Goal: Information Seeking & Learning: Learn about a topic

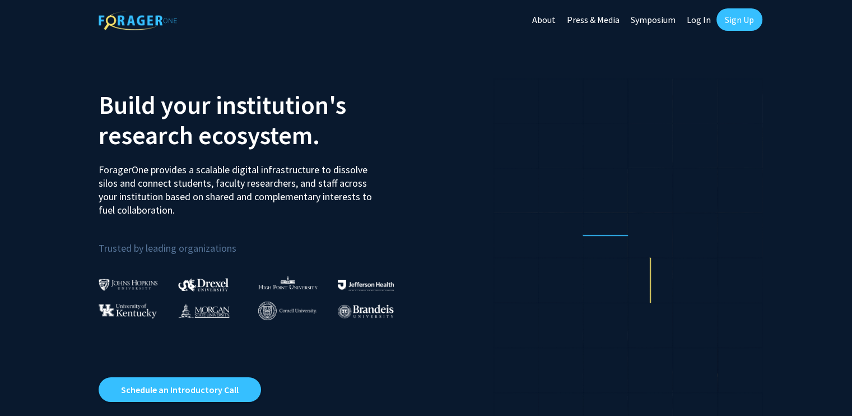
click at [697, 18] on link "Log In" at bounding box center [698, 19] width 35 height 39
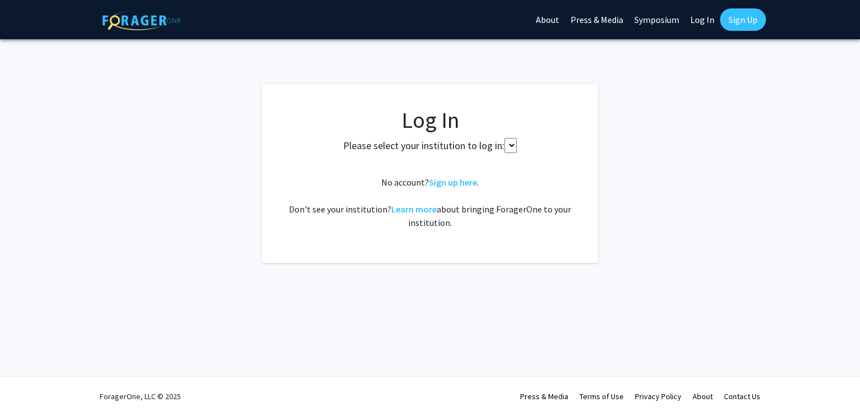
select select
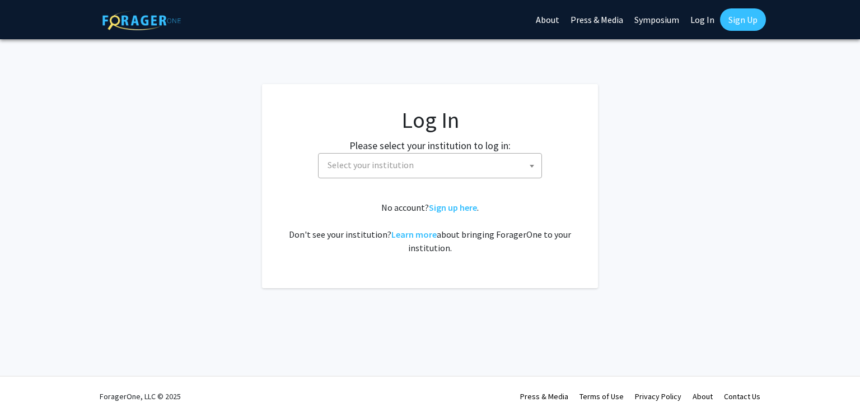
click at [463, 156] on span "Select your institution" at bounding box center [432, 164] width 218 height 23
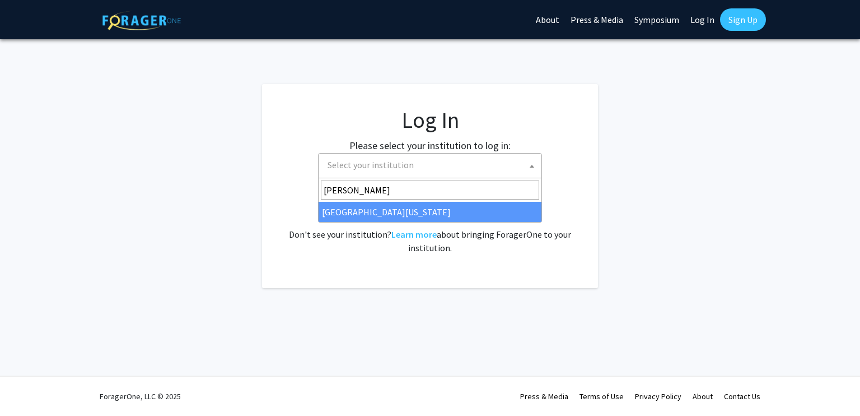
type input "mary"
select select "31"
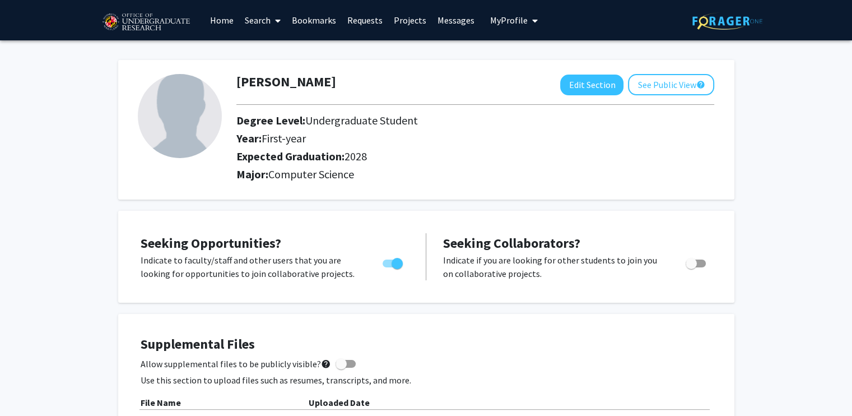
click at [403, 21] on link "Projects" at bounding box center [410, 20] width 44 height 39
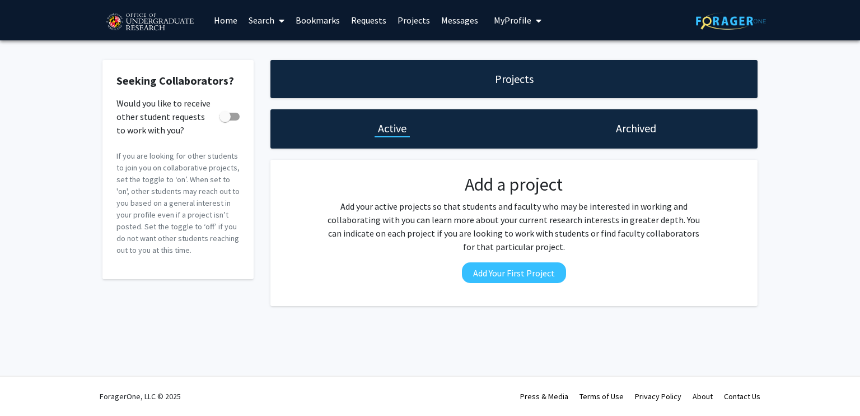
click at [606, 123] on div "Archived" at bounding box center [636, 128] width 244 height 39
click at [616, 129] on h1 "Archived" at bounding box center [636, 128] width 40 height 16
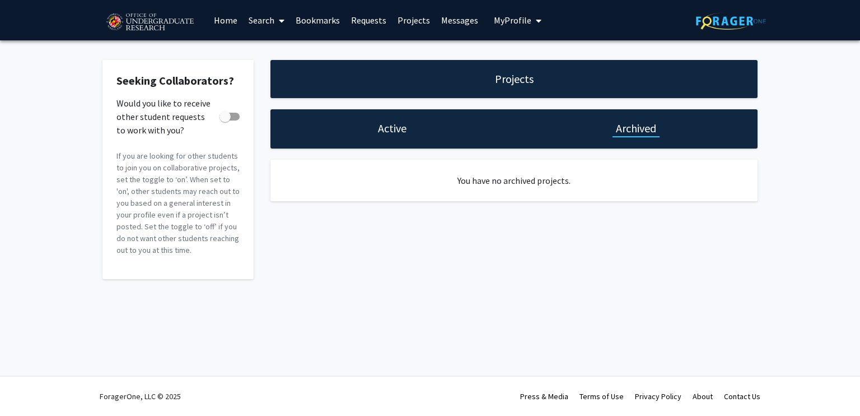
click at [341, 20] on link "Bookmarks" at bounding box center [317, 20] width 55 height 39
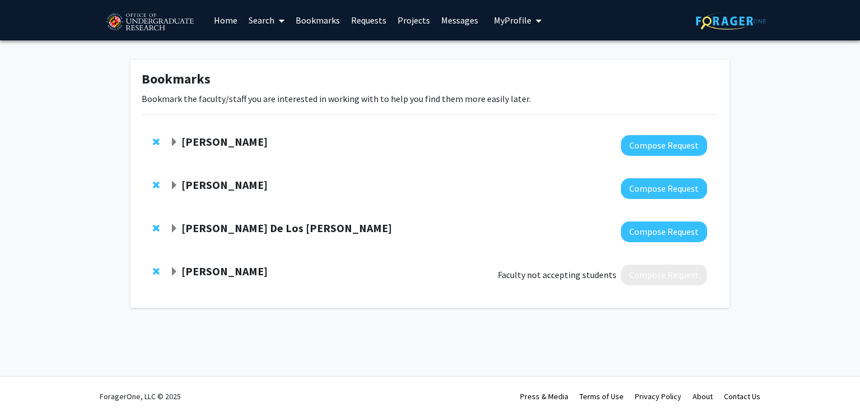
click at [171, 224] on span "Expand Andres De Los Reyes Bookmark" at bounding box center [174, 228] width 9 height 9
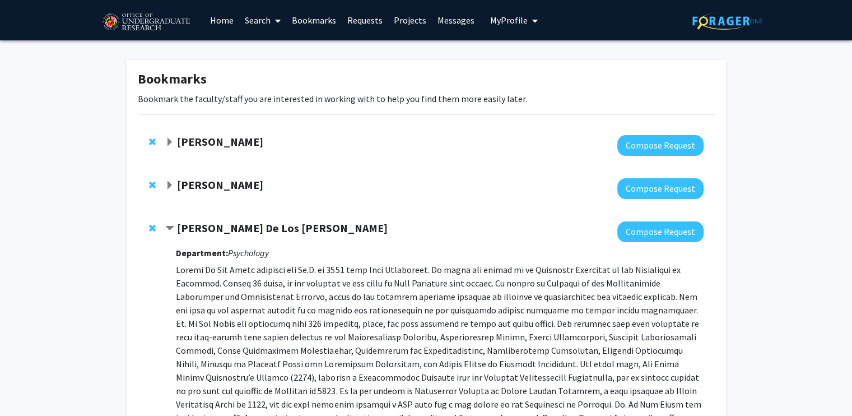
click at [169, 138] on span "Expand Amy Billing Bookmark" at bounding box center [169, 142] width 9 height 9
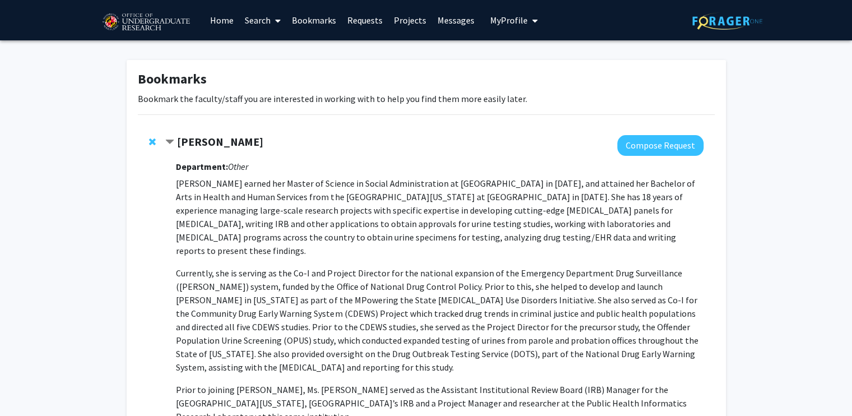
click at [210, 24] on link "Home" at bounding box center [221, 20] width 35 height 39
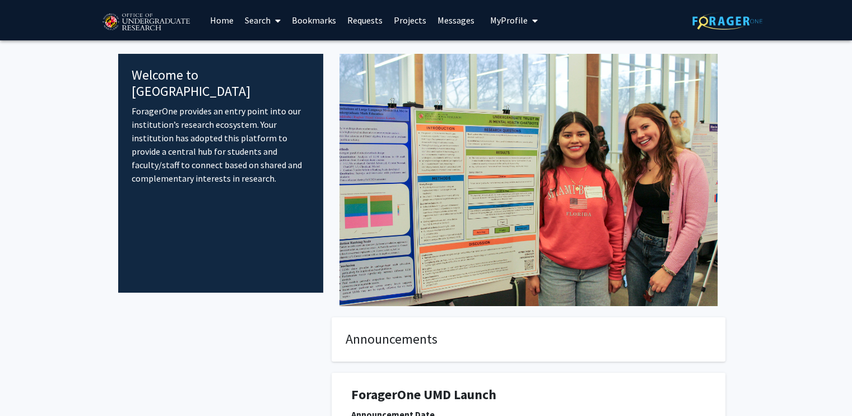
click at [273, 16] on span at bounding box center [276, 20] width 10 height 39
click at [300, 48] on span "Faculty/Staff" at bounding box center [280, 51] width 82 height 22
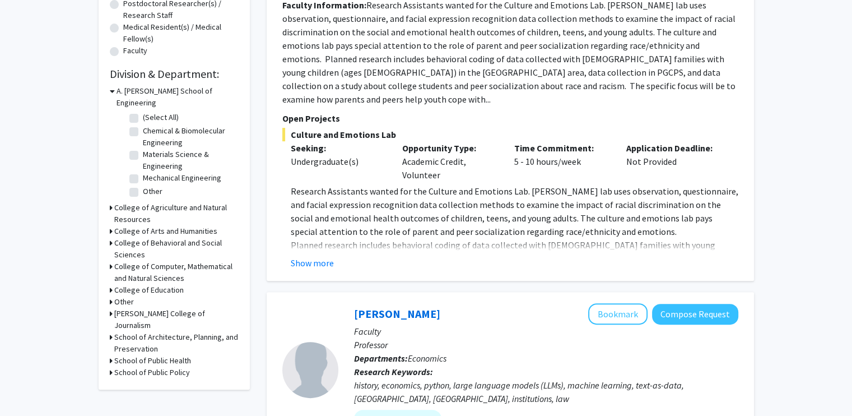
scroll to position [288, 0]
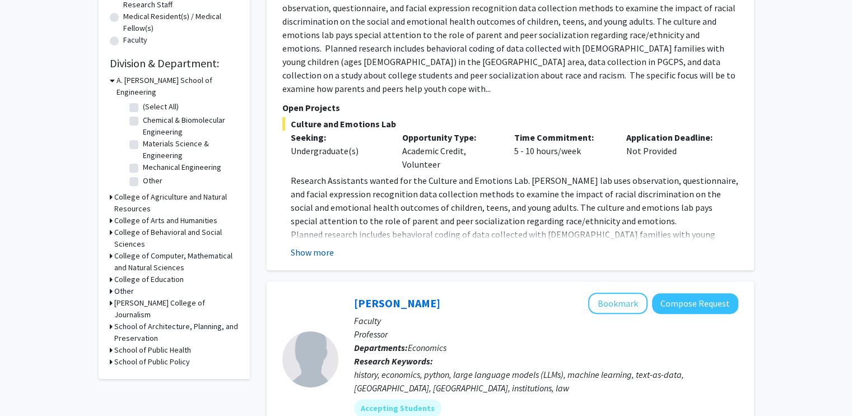
click at [305, 245] on button "Show more" at bounding box center [312, 251] width 43 height 13
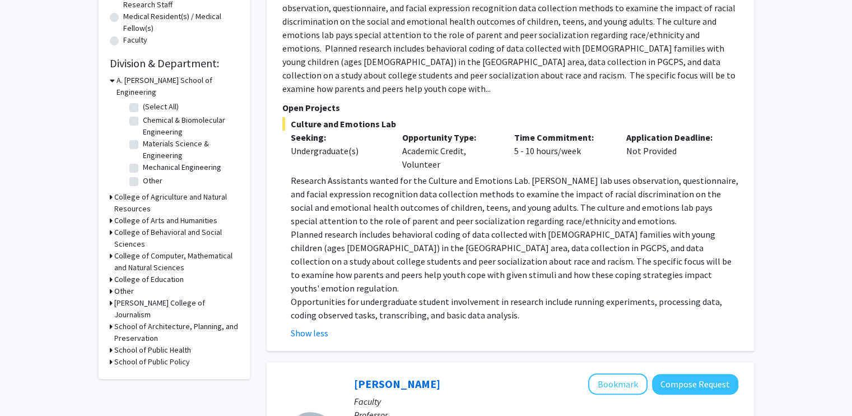
click at [346, 174] on p "Research Assistants wanted for the Culture and Emotions Lab. [PERSON_NAME] lab …" at bounding box center [515, 201] width 448 height 54
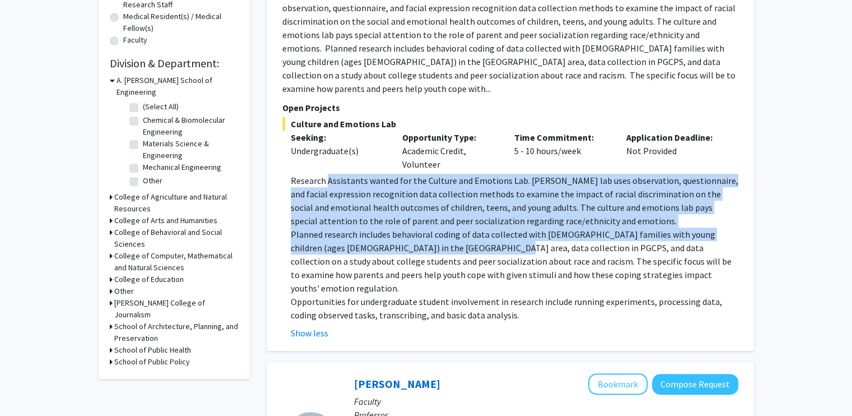
drag, startPoint x: 346, startPoint y: 171, endPoint x: 432, endPoint y: 235, distance: 108.1
click at [432, 235] on div "Research Assistants wanted for the Culture and Emotions Lab. [PERSON_NAME] lab …" at bounding box center [515, 248] width 448 height 148
click at [432, 235] on p "Planned research includes behavioral coding of data collected with [DEMOGRAPHIC…" at bounding box center [515, 260] width 448 height 67
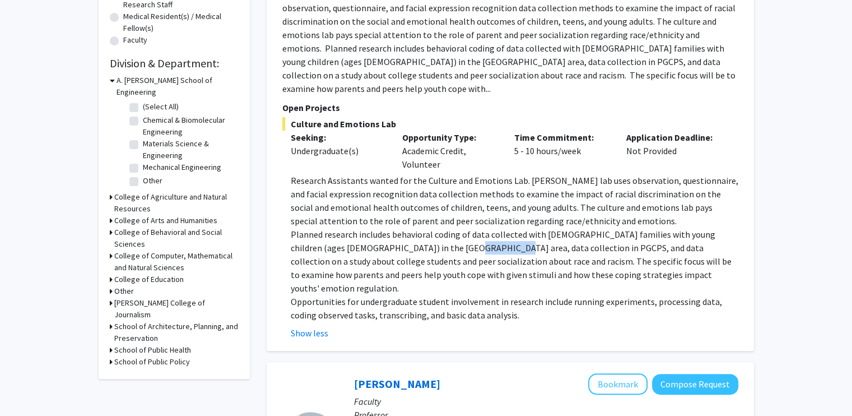
click at [432, 235] on p "Planned research includes behavioral coding of data collected with [DEMOGRAPHIC…" at bounding box center [515, 260] width 448 height 67
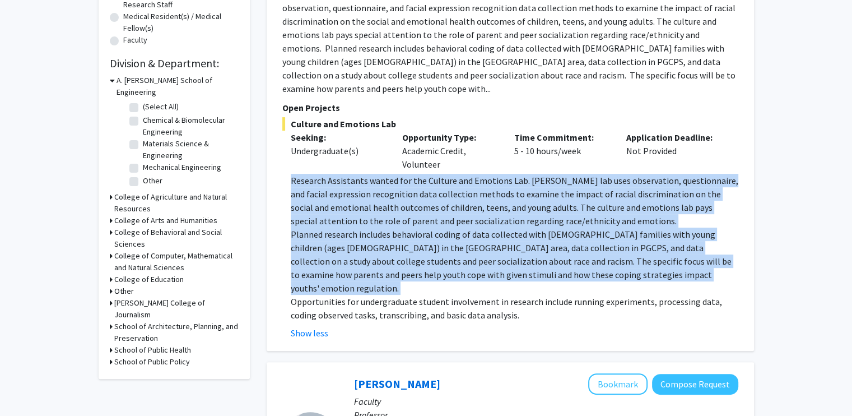
drag, startPoint x: 432, startPoint y: 235, endPoint x: 448, endPoint y: 188, distance: 50.1
click at [448, 188] on div "Research Assistants wanted for the Culture and Emotions Lab. [PERSON_NAME] lab …" at bounding box center [515, 248] width 448 height 148
click at [448, 188] on p "Research Assistants wanted for the Culture and Emotions Lab. [PERSON_NAME] lab …" at bounding box center [515, 201] width 448 height 54
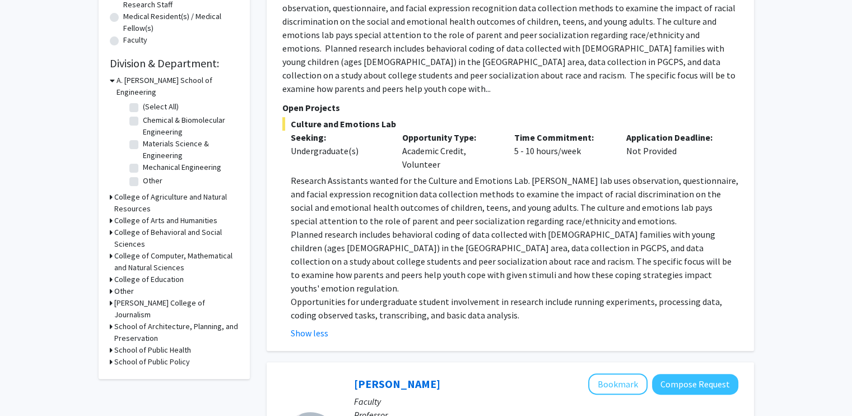
click at [448, 188] on p "Research Assistants wanted for the Culture and Emotions Lab. [PERSON_NAME] lab …" at bounding box center [515, 201] width 448 height 54
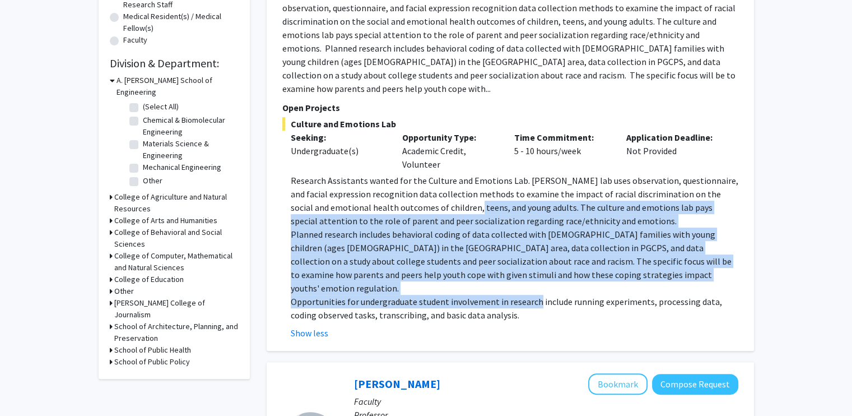
drag, startPoint x: 448, startPoint y: 188, endPoint x: 522, endPoint y: 279, distance: 117.1
click at [522, 279] on div "Research Assistants wanted for the Culture and Emotions Lab. [PERSON_NAME] lab …" at bounding box center [515, 248] width 448 height 148
click at [522, 295] on p "Opportunities for undergraduate student involvement in research include running…" at bounding box center [515, 308] width 448 height 27
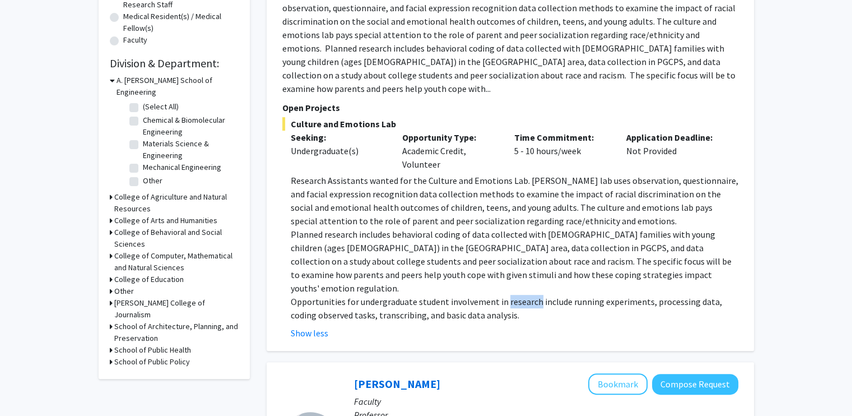
click at [522, 295] on p "Opportunities for undergraduate student involvement in research include running…" at bounding box center [515, 308] width 448 height 27
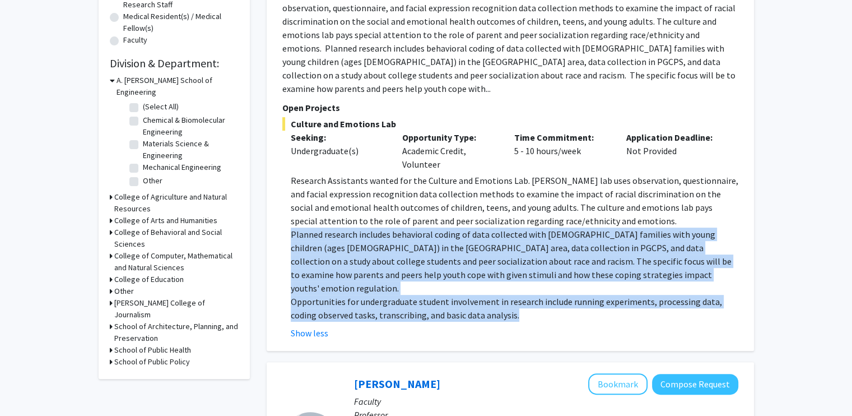
drag, startPoint x: 522, startPoint y: 279, endPoint x: 521, endPoint y: 212, distance: 66.7
click at [521, 212] on div "Research Assistants wanted for the Culture and Emotions Lab. [PERSON_NAME] lab …" at bounding box center [515, 248] width 448 height 148
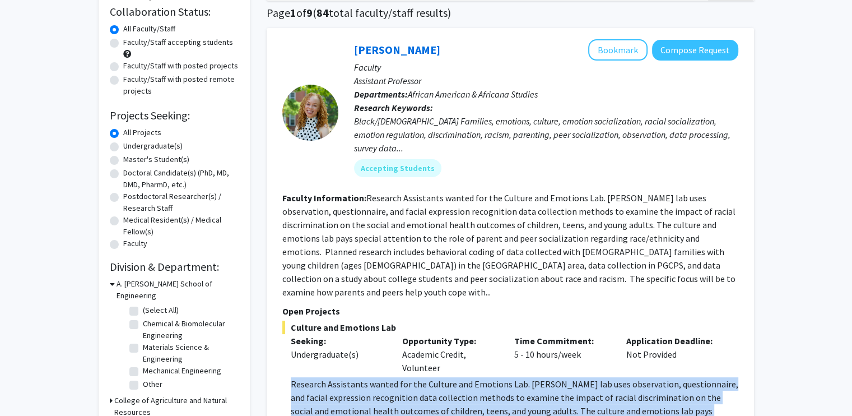
scroll to position [81, 0]
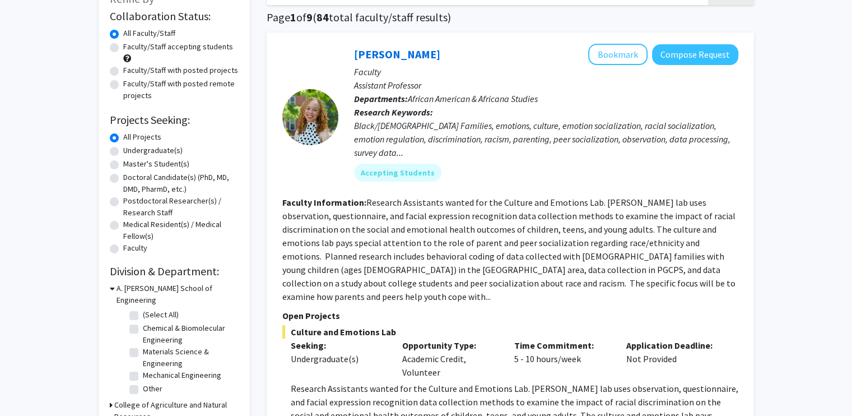
click at [460, 219] on fg-read-more "Research Assistants wanted for the Culture and Emotions Lab. [PERSON_NAME] lab …" at bounding box center [508, 249] width 453 height 105
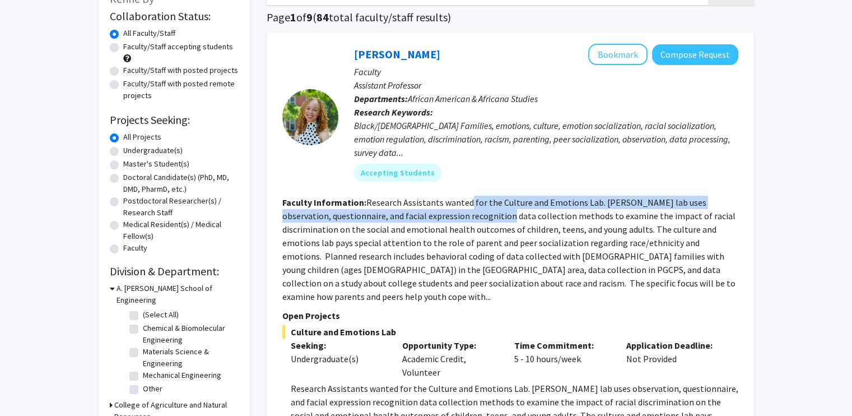
drag, startPoint x: 460, startPoint y: 219, endPoint x: 466, endPoint y: 202, distance: 18.4
click at [466, 202] on fg-read-more "Research Assistants wanted for the Culture and Emotions Lab. [PERSON_NAME] lab …" at bounding box center [508, 249] width 453 height 105
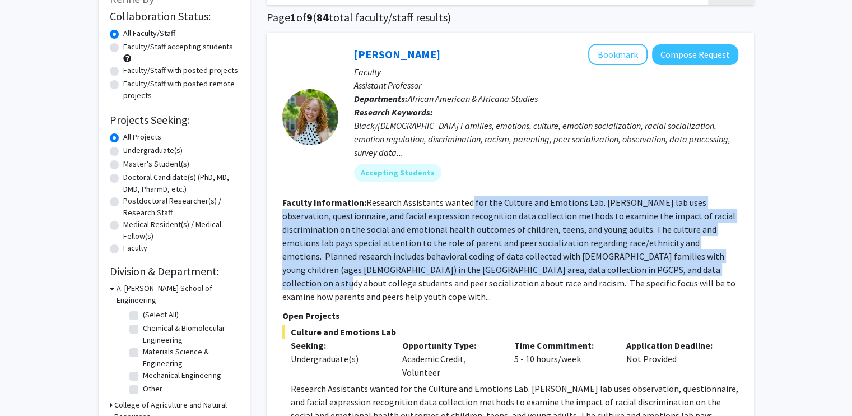
drag, startPoint x: 466, startPoint y: 202, endPoint x: 576, endPoint y: 270, distance: 129.3
click at [576, 270] on fg-read-more "Research Assistants wanted for the Culture and Emotions Lab. [PERSON_NAME] lab …" at bounding box center [508, 249] width 453 height 105
drag, startPoint x: 576, startPoint y: 270, endPoint x: 558, endPoint y: 207, distance: 65.2
click at [558, 207] on section "Faculty Information: Research Assistants wanted for the Culture and Emotions La…" at bounding box center [510, 249] width 456 height 108
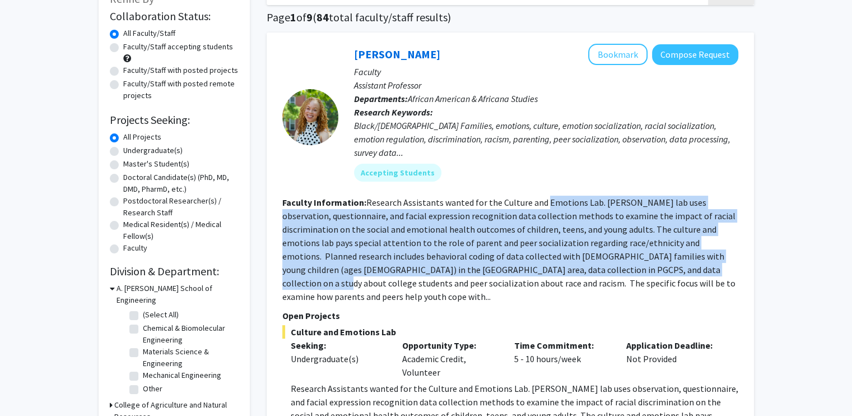
click at [558, 207] on section "Faculty Information: Research Assistants wanted for the Culture and Emotions La…" at bounding box center [510, 249] width 456 height 108
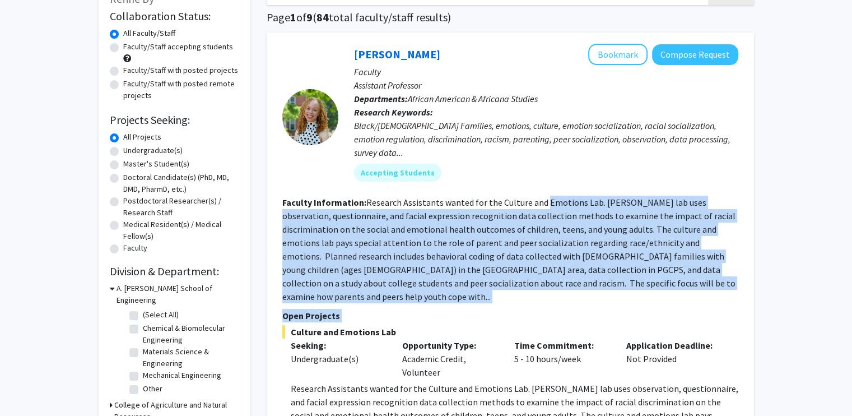
drag, startPoint x: 558, startPoint y: 207, endPoint x: 530, endPoint y: 297, distance: 94.4
click at [530, 297] on fg-search-faculty "[PERSON_NAME] Bookmark Compose Request Faculty Assistant Professor Departments:…" at bounding box center [510, 296] width 456 height 504
click at [530, 309] on p "Open Projects" at bounding box center [510, 315] width 456 height 13
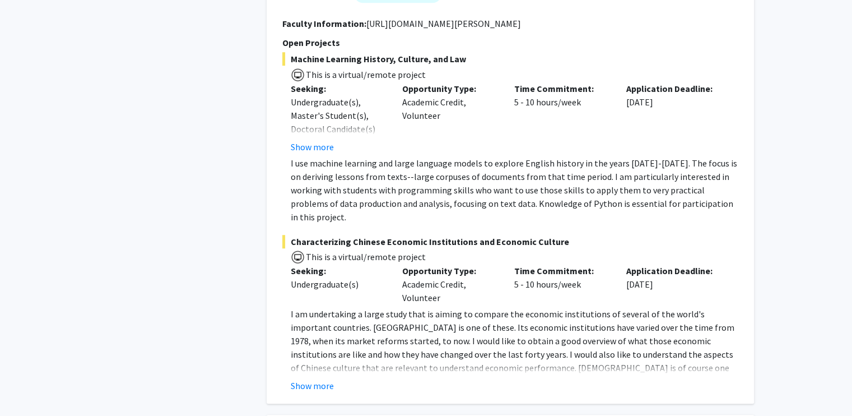
scroll to position [784, 0]
click at [312, 337] on fg-read-more "I am undertaking a large study that is aiming to compare the economic instituti…" at bounding box center [510, 348] width 456 height 85
click at [318, 378] on button "Show more" at bounding box center [312, 384] width 43 height 13
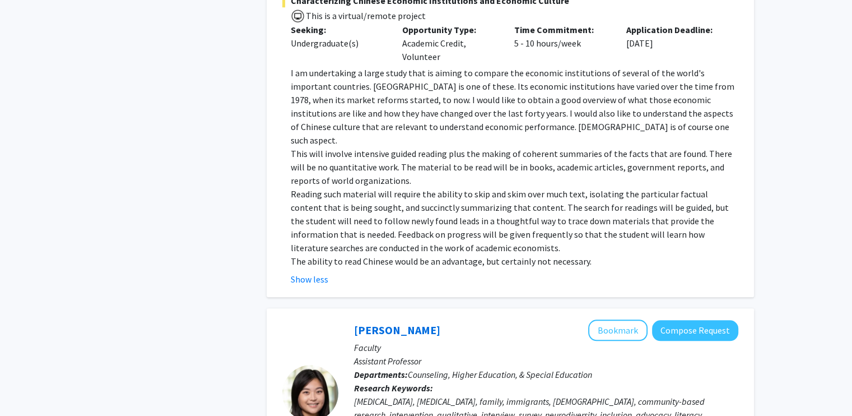
scroll to position [1028, 0]
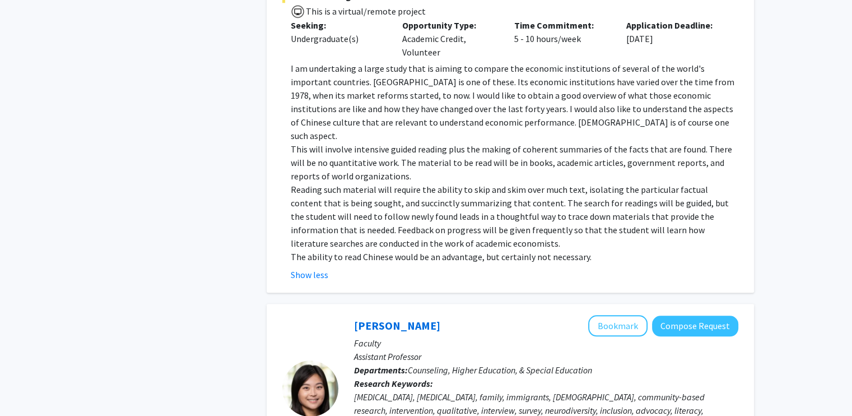
click at [388, 192] on p "Reading such material will require the ability to skip and skim over much text,…" at bounding box center [515, 216] width 448 height 67
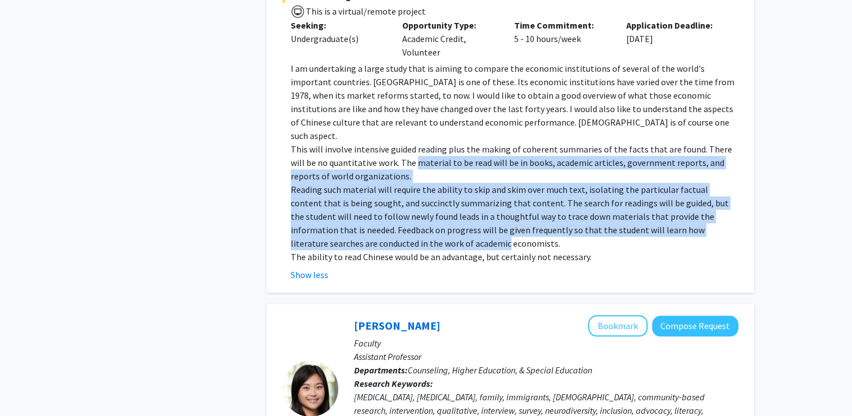
drag, startPoint x: 388, startPoint y: 192, endPoint x: 406, endPoint y: 99, distance: 94.7
click at [406, 99] on div "I am undertaking a large study that is aiming to compare the economic instituti…" at bounding box center [515, 163] width 448 height 202
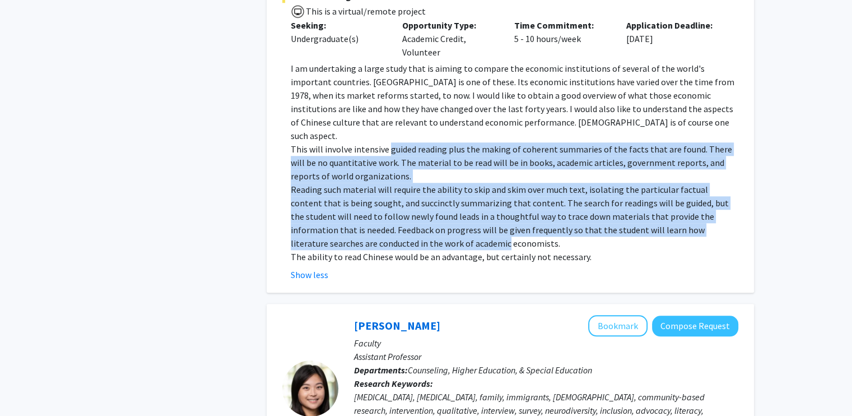
click at [406, 142] on p "This will involve intensive guided reading plus the making of coherent summarie…" at bounding box center [515, 162] width 448 height 40
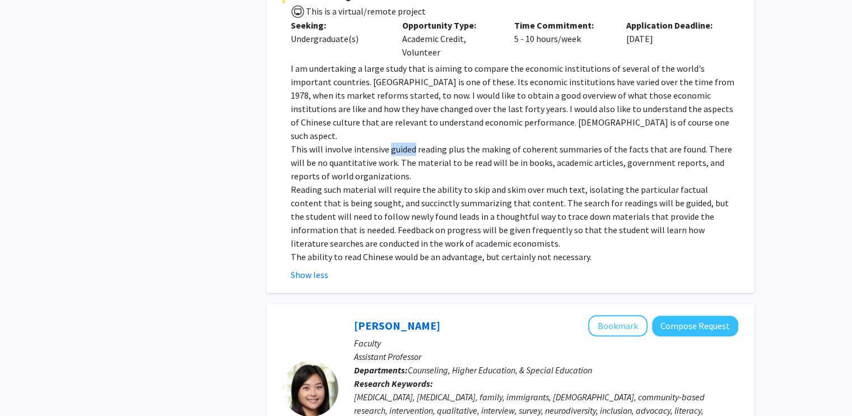
click at [406, 142] on p "This will involve intensive guided reading plus the making of coherent summarie…" at bounding box center [515, 162] width 448 height 40
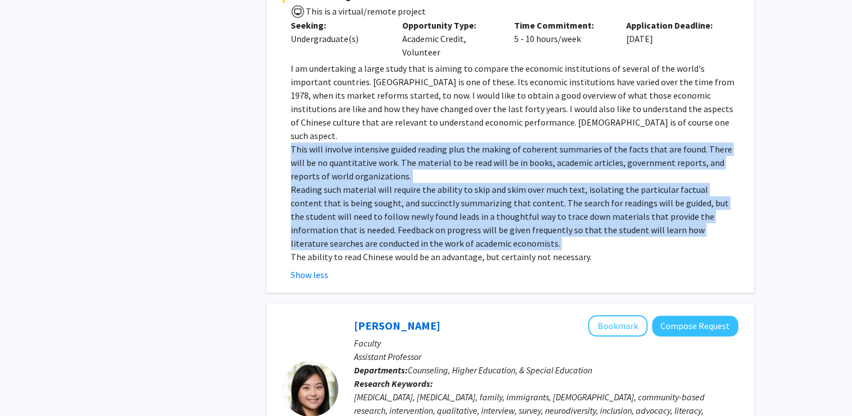
drag, startPoint x: 406, startPoint y: 99, endPoint x: 482, endPoint y: 167, distance: 102.3
click at [482, 167] on div "I am undertaking a large study that is aiming to compare the economic instituti…" at bounding box center [515, 163] width 448 height 202
click at [482, 183] on p "Reading such material will require the ability to skip and skim over much text,…" at bounding box center [515, 216] width 448 height 67
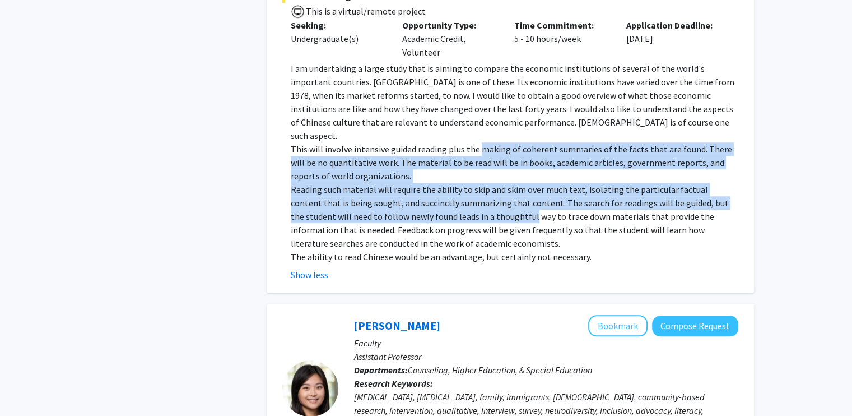
drag, startPoint x: 482, startPoint y: 167, endPoint x: 502, endPoint y: 90, distance: 80.4
click at [502, 90] on div "I am undertaking a large study that is aiming to compare the economic instituti…" at bounding box center [515, 163] width 448 height 202
click at [502, 142] on p "This will involve intensive guided reading plus the making of coherent summarie…" at bounding box center [515, 162] width 448 height 40
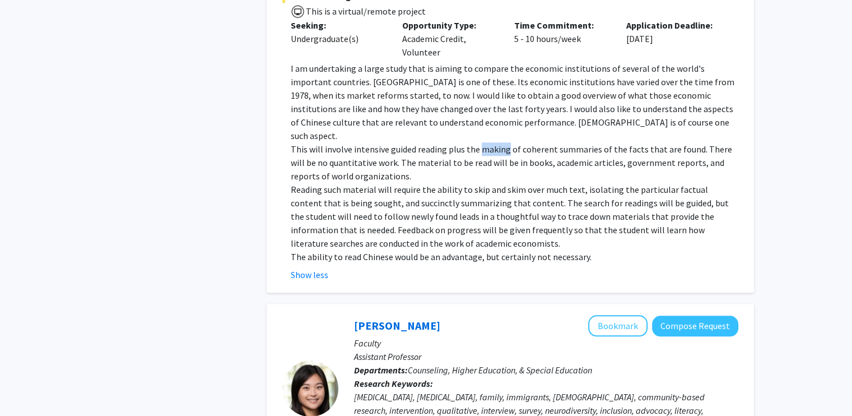
click at [502, 142] on p "This will involve intensive guided reading plus the making of coherent summarie…" at bounding box center [515, 162] width 448 height 40
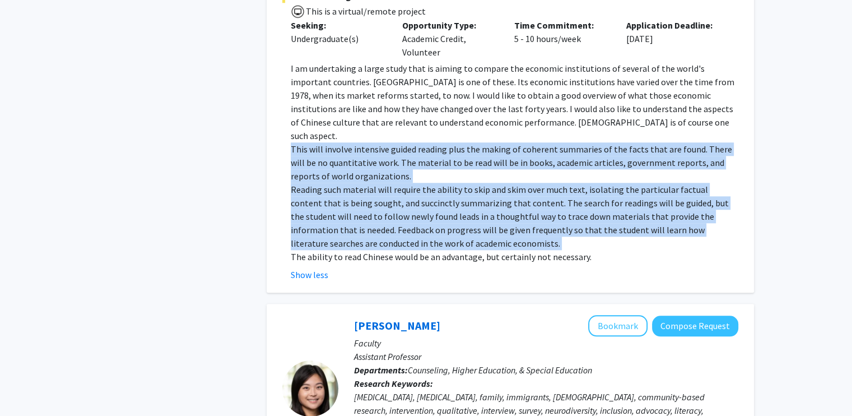
drag, startPoint x: 502, startPoint y: 90, endPoint x: 519, endPoint y: 158, distance: 70.4
click at [519, 158] on div "I am undertaking a large study that is aiming to compare the economic instituti…" at bounding box center [515, 163] width 448 height 202
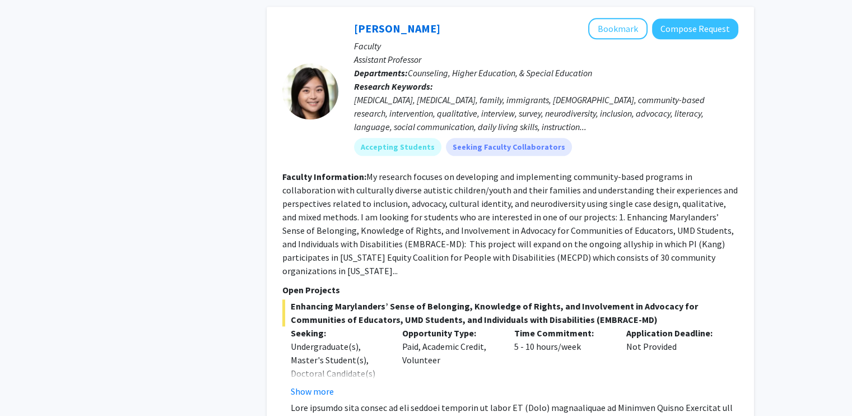
click at [519, 171] on fg-read-more "My research focuses on developing and implementing community-based programs in …" at bounding box center [509, 223] width 455 height 105
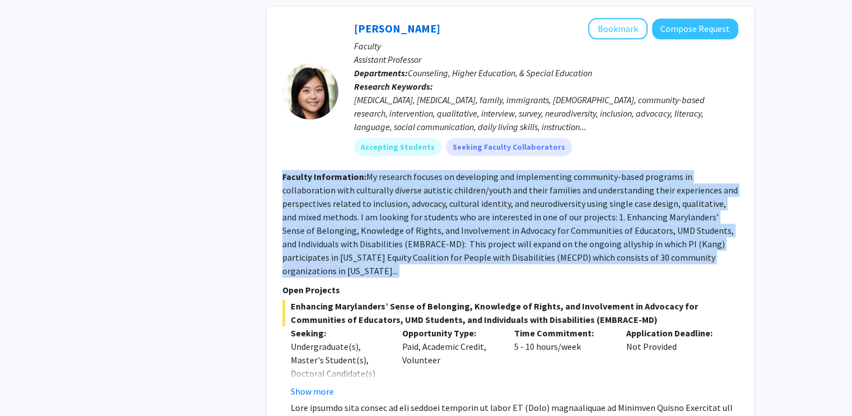
drag, startPoint x: 519, startPoint y: 158, endPoint x: 533, endPoint y: 114, distance: 45.9
click at [533, 170] on section "Faculty Information: My research focuses on developing and implementing communi…" at bounding box center [510, 224] width 456 height 108
drag, startPoint x: 533, startPoint y: 114, endPoint x: 553, endPoint y: 210, distance: 97.9
click at [553, 210] on section "Faculty Information: My research focuses on developing and implementing communi…" at bounding box center [510, 224] width 456 height 108
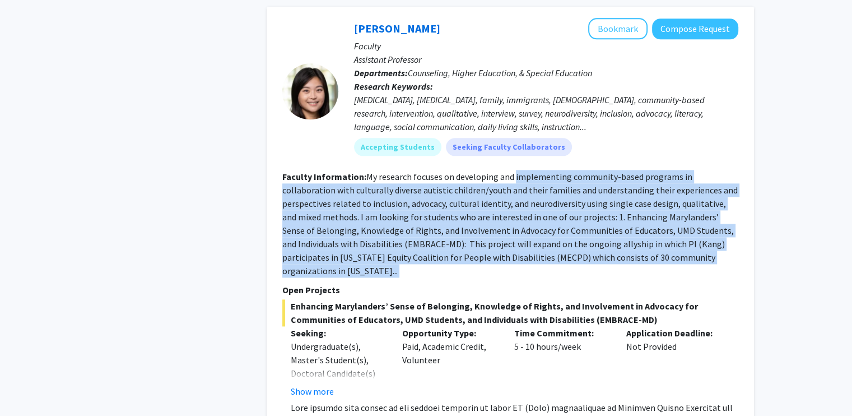
scroll to position [1545, 0]
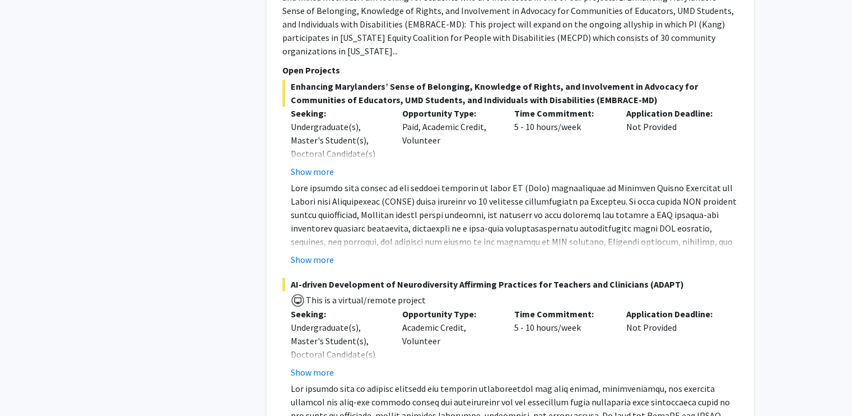
click at [553, 253] on div "Show more" at bounding box center [515, 259] width 448 height 13
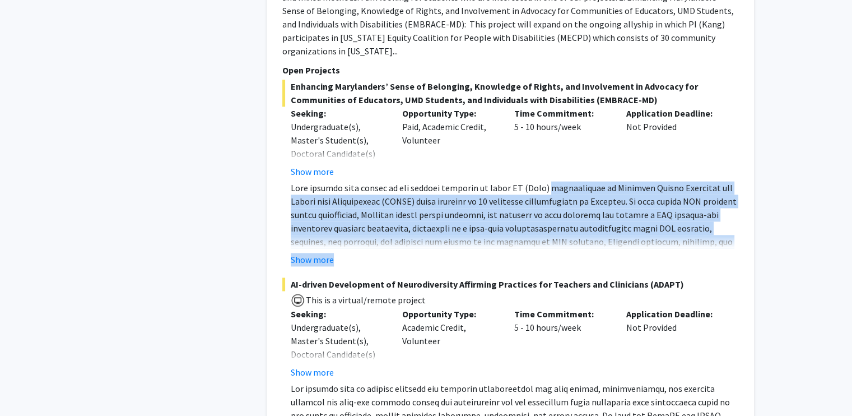
drag, startPoint x: 553, startPoint y: 210, endPoint x: 552, endPoint y: 126, distance: 84.0
click at [552, 181] on fg-read-more "Interns in the lab are expected to work at least 6 hours/week for 1 academic ye…" at bounding box center [510, 223] width 456 height 85
click at [552, 181] on p at bounding box center [515, 261] width 448 height 161
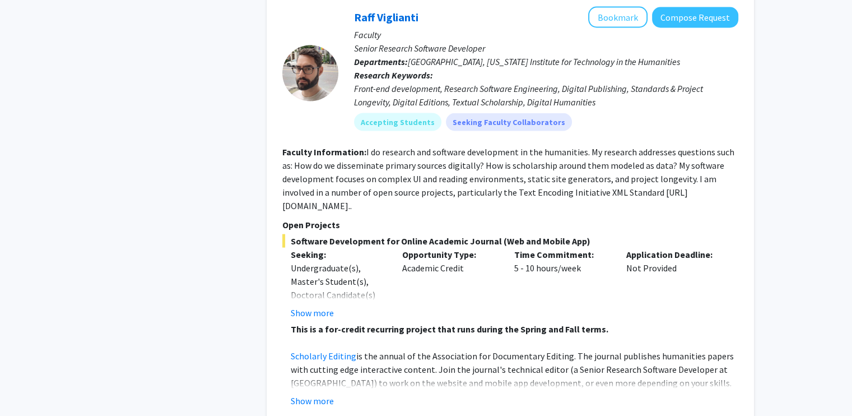
scroll to position [2181, 0]
click at [552, 145] on fg-read-more "I do research and software development in the humanities. My research addresses…" at bounding box center [508, 177] width 452 height 65
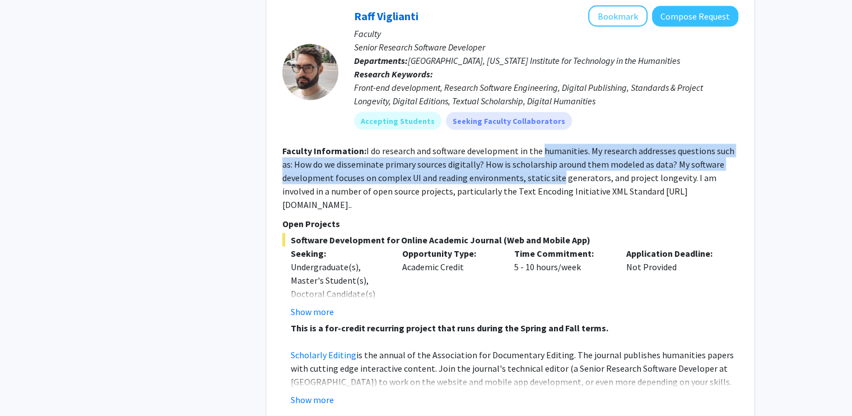
drag, startPoint x: 552, startPoint y: 126, endPoint x: 564, endPoint y: 98, distance: 30.6
click at [564, 145] on fg-read-more "I do research and software development in the humanities. My research addresses…" at bounding box center [508, 177] width 452 height 65
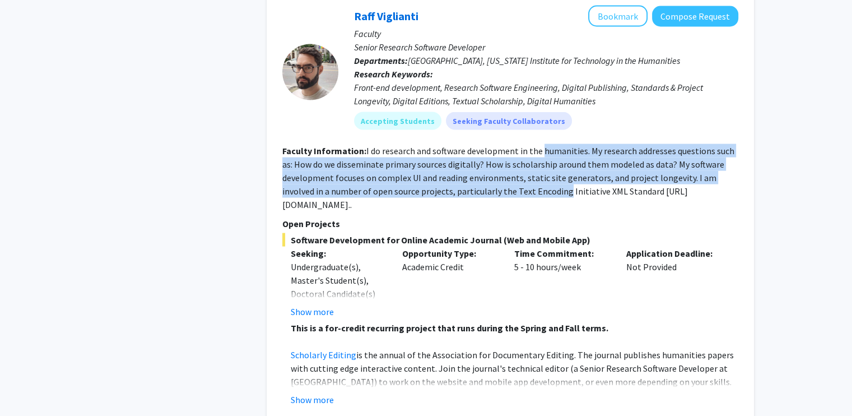
drag, startPoint x: 564, startPoint y: 98, endPoint x: 504, endPoint y: 137, distance: 71.6
click at [504, 145] on fg-read-more "I do research and software development in the humanities. My research addresses…" at bounding box center [508, 177] width 452 height 65
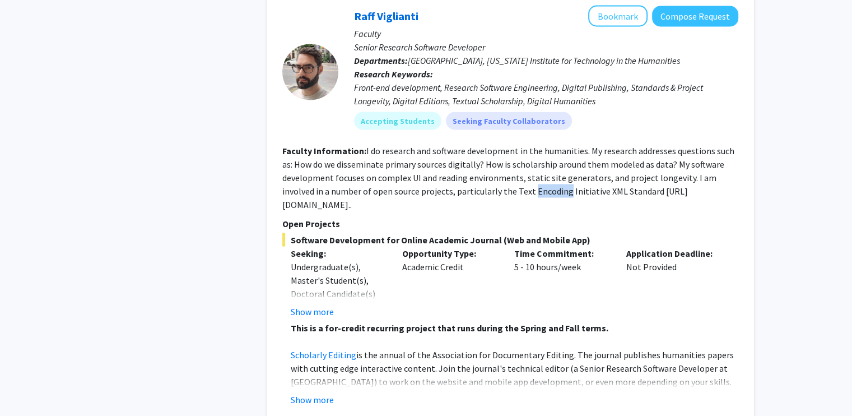
click at [504, 145] on fg-read-more "I do research and software development in the humanities. My research addresses…" at bounding box center [508, 177] width 452 height 65
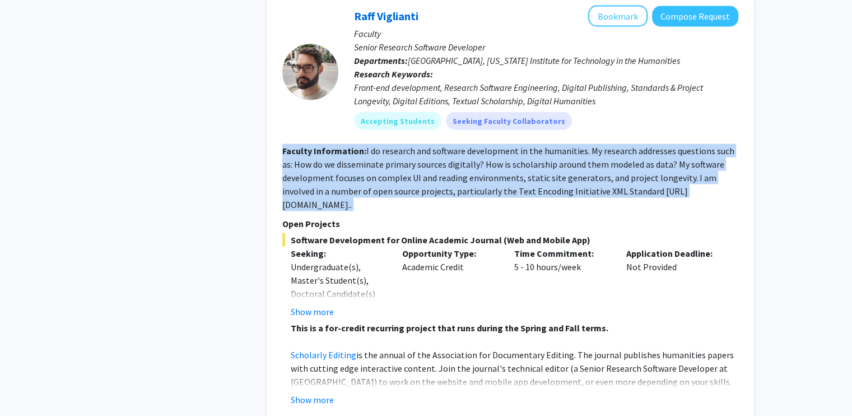
click at [504, 145] on fg-read-more "I do research and software development in the humanities. My research addresses…" at bounding box center [508, 177] width 452 height 65
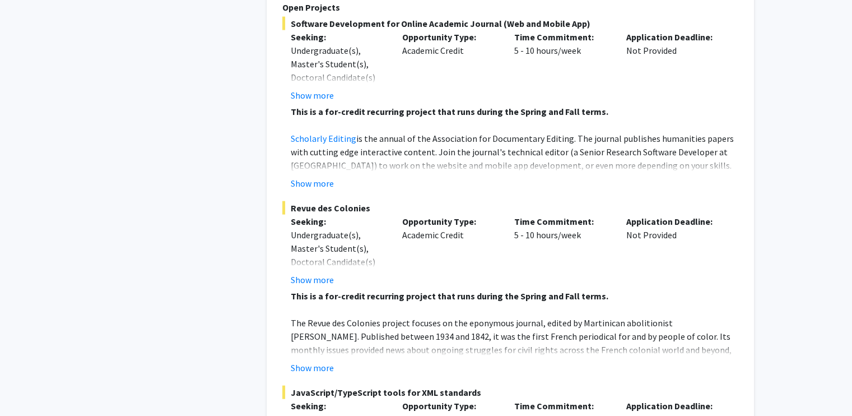
scroll to position [2397, 0]
drag, startPoint x: 479, startPoint y: 235, endPoint x: 495, endPoint y: 268, distance: 37.1
click at [495, 290] on div "This is a for-credit recurring project that runs during the Spring and Fall ter…" at bounding box center [515, 370] width 448 height 161
click at [495, 316] on p "The Revue des Colonies project focuses on the eponymous journal, edited by Mart…" at bounding box center [515, 370] width 448 height 108
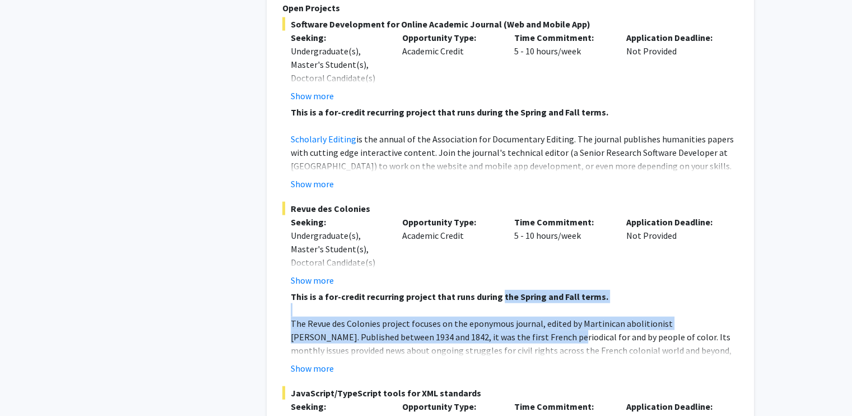
drag, startPoint x: 495, startPoint y: 268, endPoint x: 497, endPoint y: 224, distance: 44.9
click at [497, 290] on div "This is a for-credit recurring project that runs during the Spring and Fall ter…" at bounding box center [515, 370] width 448 height 161
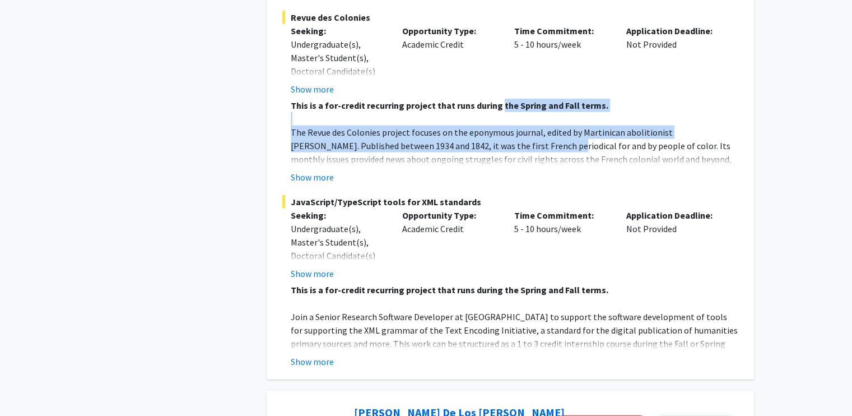
scroll to position [2604, 0]
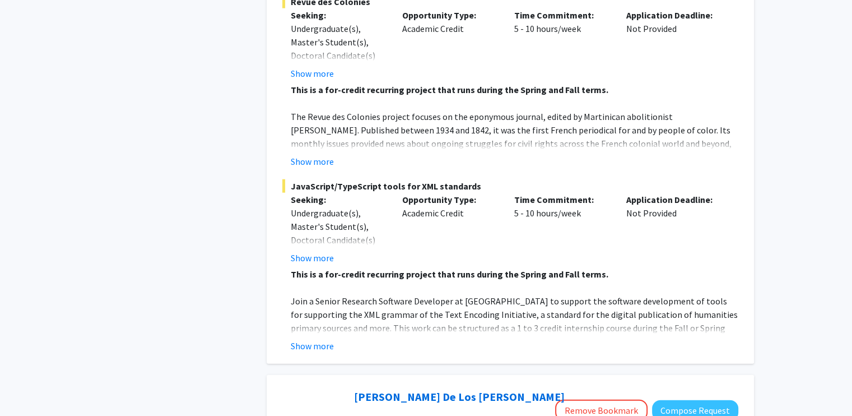
click at [497, 281] on p at bounding box center [515, 287] width 448 height 13
drag, startPoint x: 497, startPoint y: 224, endPoint x: 495, endPoint y: 197, distance: 26.5
click at [495, 197] on div "JavaScript/TypeScript tools for XML standards Seeking: Undergraduate(s), Master…" at bounding box center [510, 265] width 456 height 173
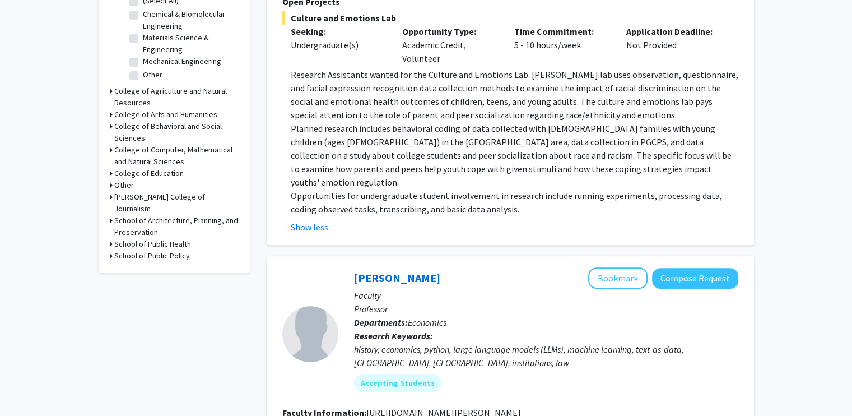
scroll to position [0, 0]
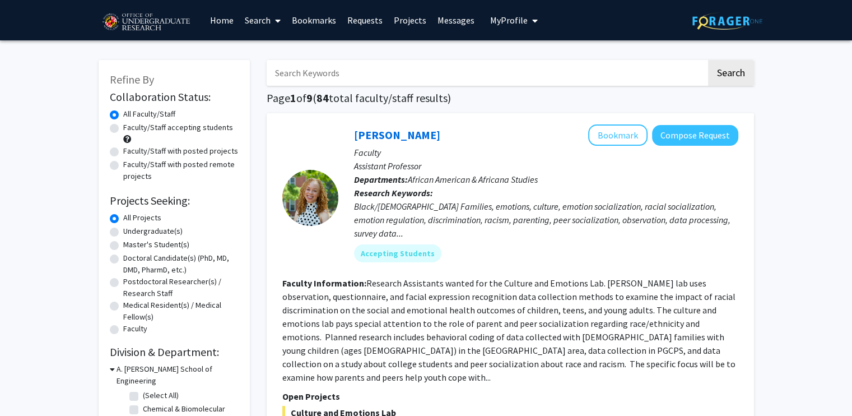
click at [404, 20] on link "Projects" at bounding box center [410, 20] width 44 height 39
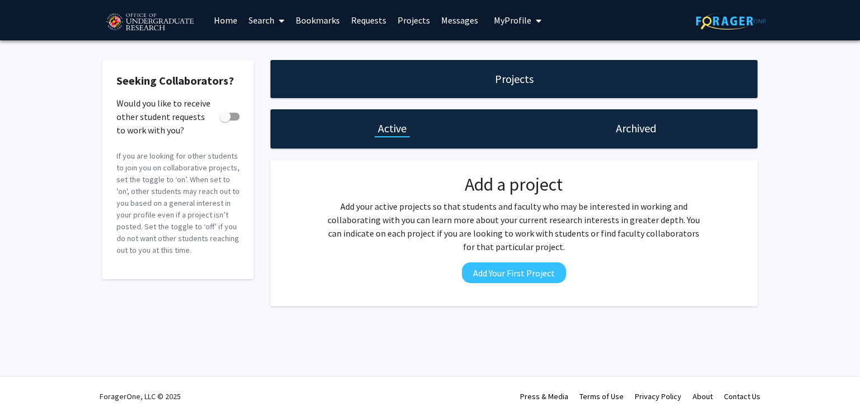
click at [469, 19] on link "Messages" at bounding box center [460, 20] width 48 height 39
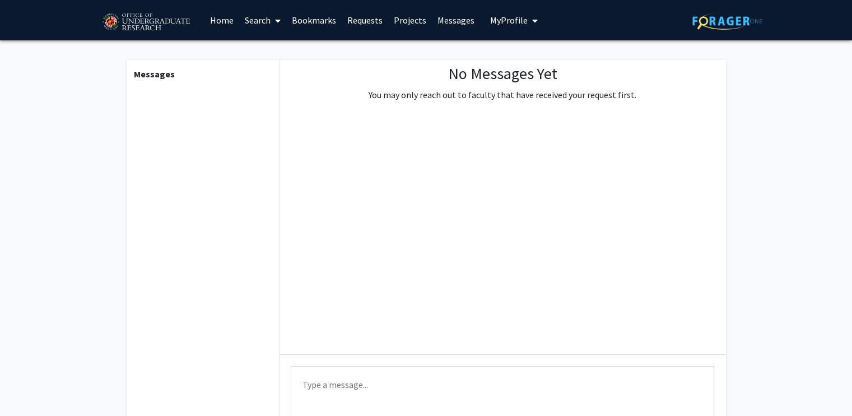
click at [492, 24] on span "My Profile" at bounding box center [509, 20] width 38 height 11
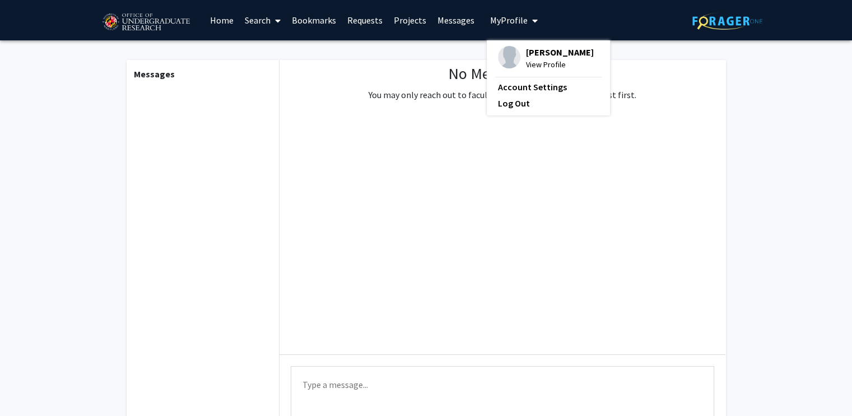
click at [392, 24] on link "Projects" at bounding box center [410, 20] width 44 height 39
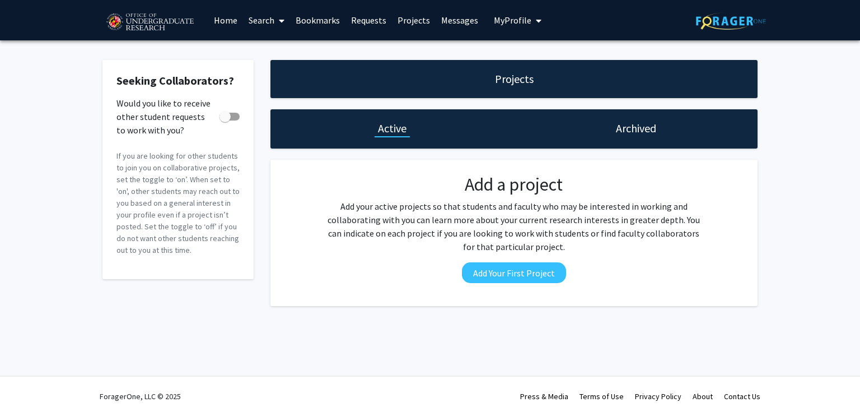
click at [629, 137] on div "Archived" at bounding box center [636, 128] width 244 height 39
click at [370, 22] on link "Requests" at bounding box center [369, 20] width 46 height 39
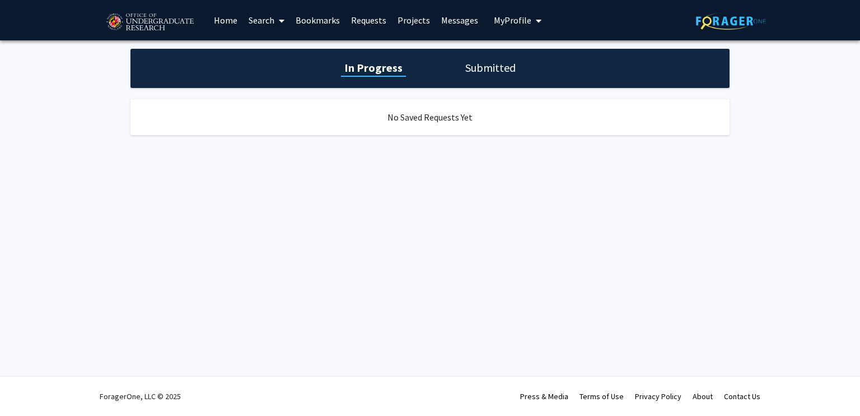
click at [328, 24] on link "Bookmarks" at bounding box center [317, 20] width 55 height 39
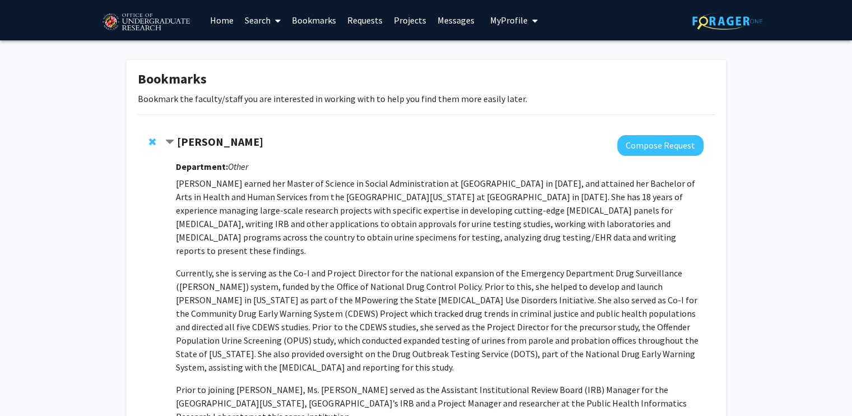
click at [208, 139] on strong "[PERSON_NAME]" at bounding box center [220, 141] width 86 height 14
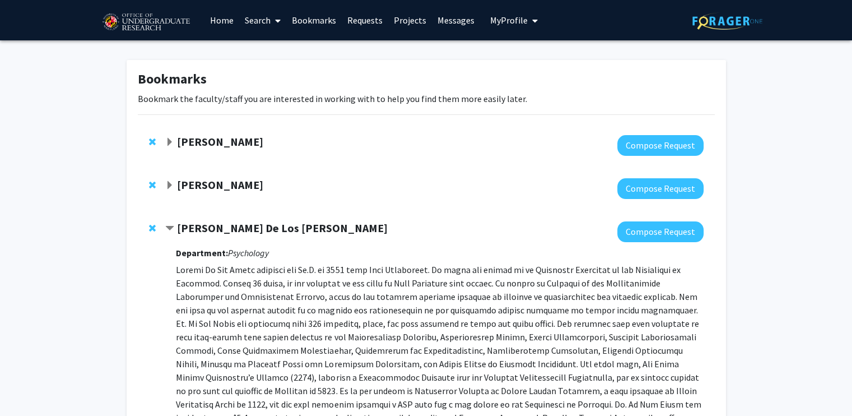
click at [208, 139] on strong "[PERSON_NAME]" at bounding box center [220, 141] width 86 height 14
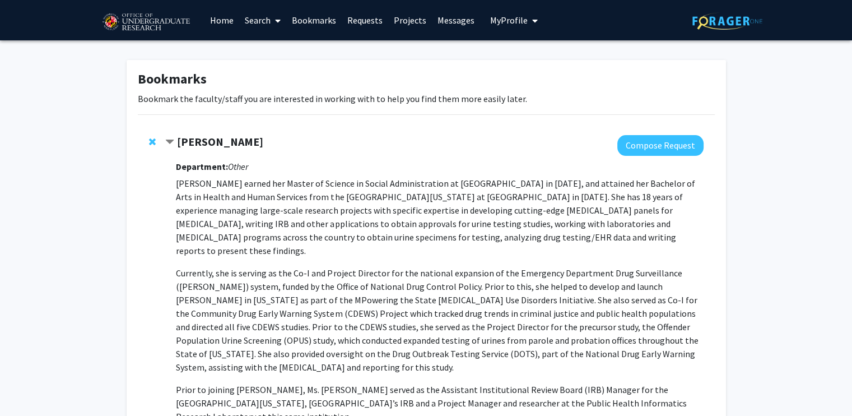
scroll to position [291, 0]
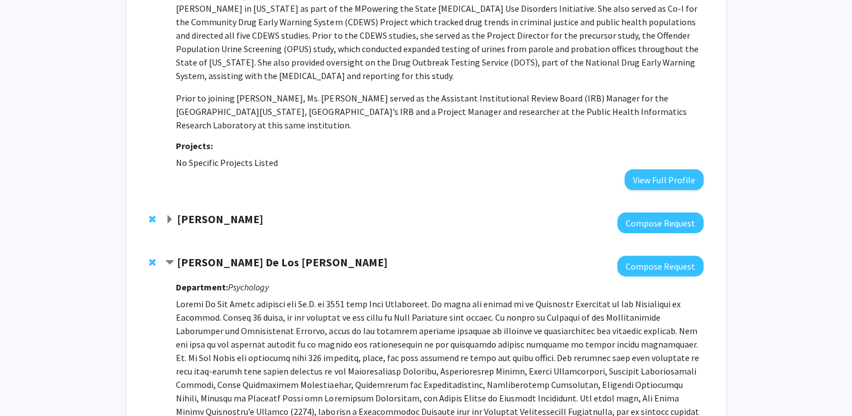
click at [230, 212] on strong "[PERSON_NAME]" at bounding box center [220, 219] width 86 height 14
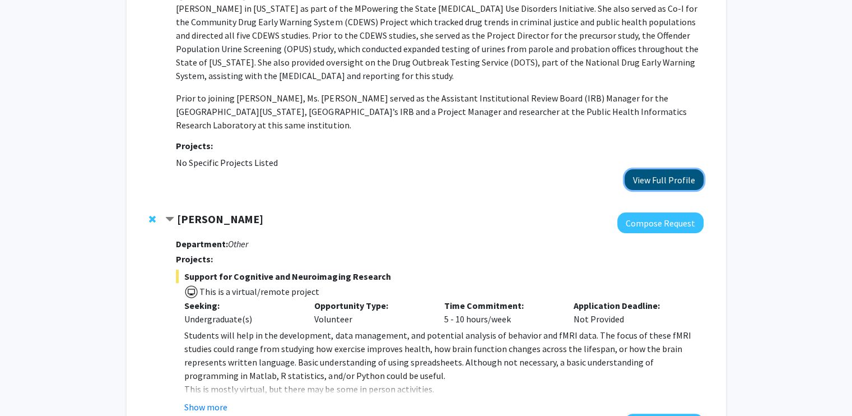
click at [643, 169] on button "View Full Profile" at bounding box center [664, 179] width 79 height 21
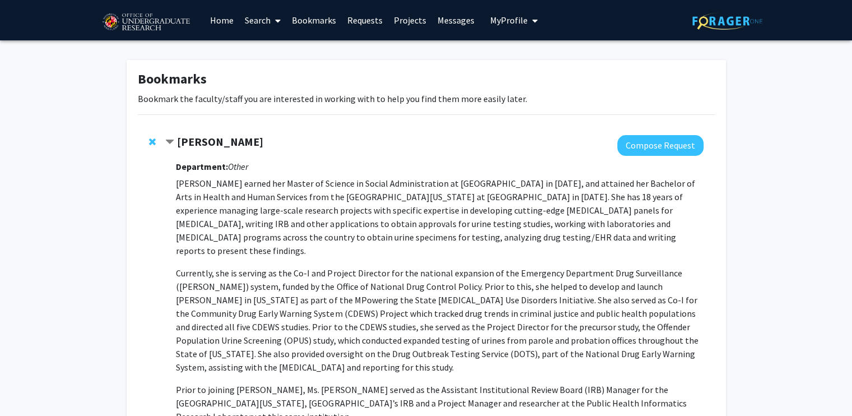
scroll to position [0, 0]
click at [147, 25] on img at bounding box center [146, 22] width 95 height 28
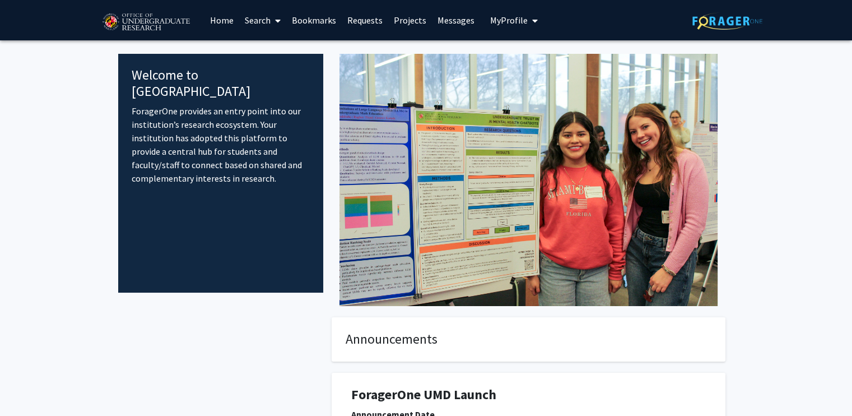
click at [315, 15] on link "Bookmarks" at bounding box center [313, 20] width 55 height 39
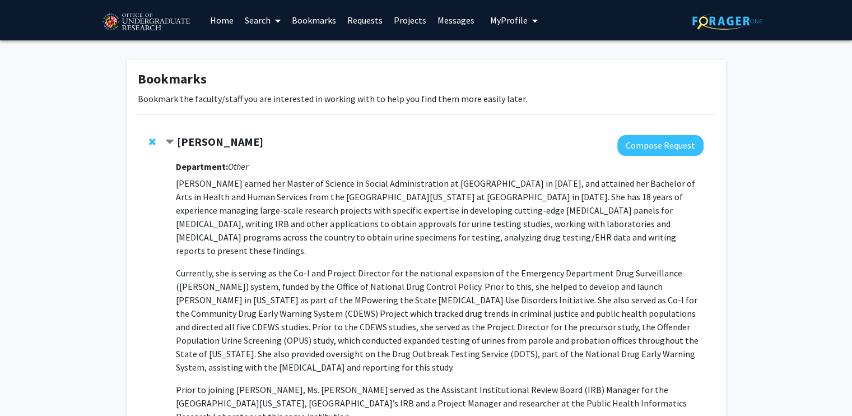
click at [255, 22] on link "Search" at bounding box center [262, 20] width 47 height 39
click at [285, 49] on span "Faculty/Staff" at bounding box center [280, 51] width 82 height 22
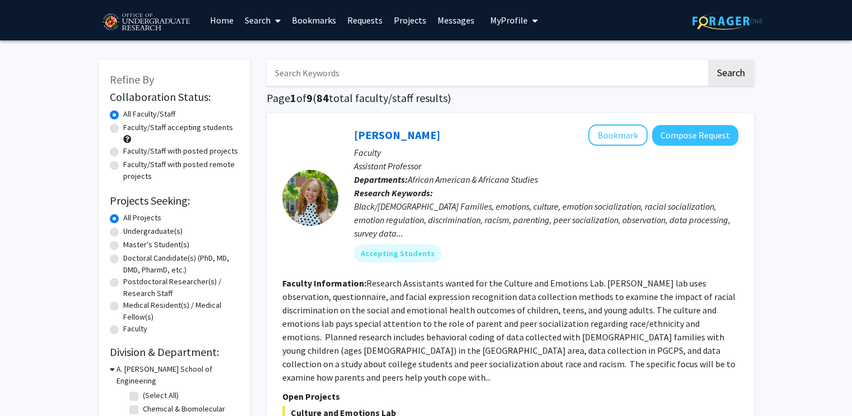
click at [155, 232] on label "Undergraduate(s)" at bounding box center [152, 231] width 59 height 12
click at [131, 232] on input "Undergraduate(s)" at bounding box center [126, 228] width 7 height 7
radio input "true"
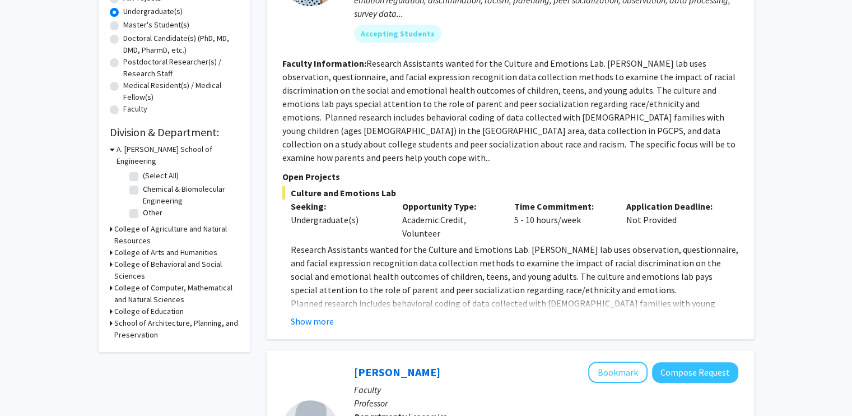
click at [109, 276] on div "Refine By Collaboration Status: Collaboration Status All Faculty/Staff Collabor…" at bounding box center [174, 95] width 151 height 511
click at [110, 282] on icon at bounding box center [111, 288] width 3 height 12
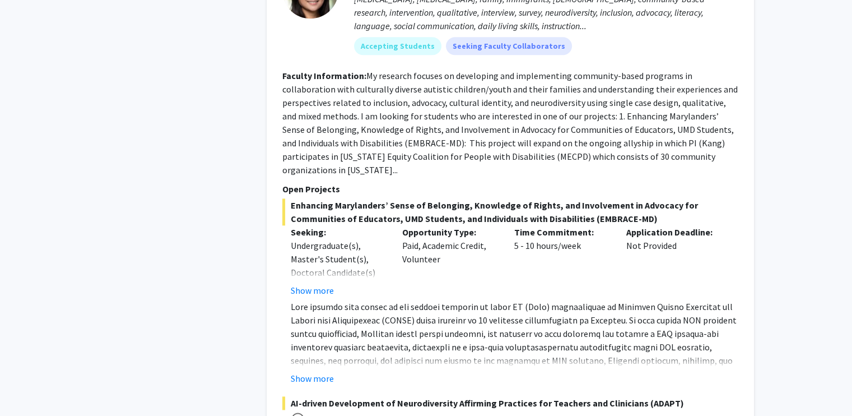
scroll to position [1212, 0]
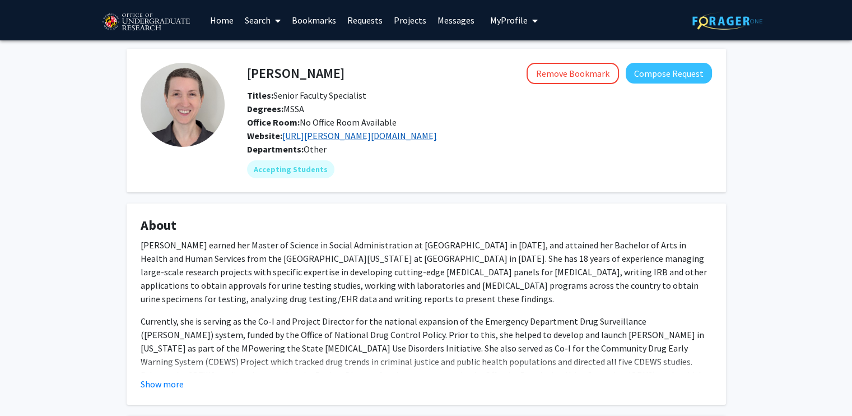
click at [406, 134] on link "[URL][PERSON_NAME][DOMAIN_NAME]" at bounding box center [359, 135] width 155 height 11
click at [304, 22] on link "Bookmarks" at bounding box center [313, 20] width 55 height 39
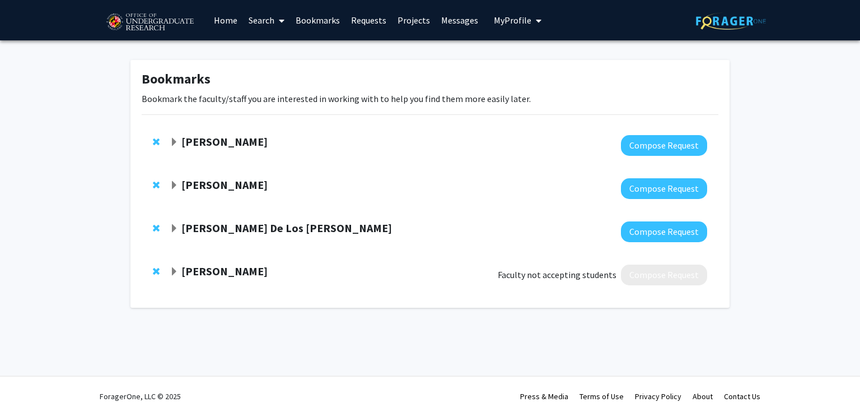
click at [215, 19] on link "Home" at bounding box center [225, 20] width 35 height 39
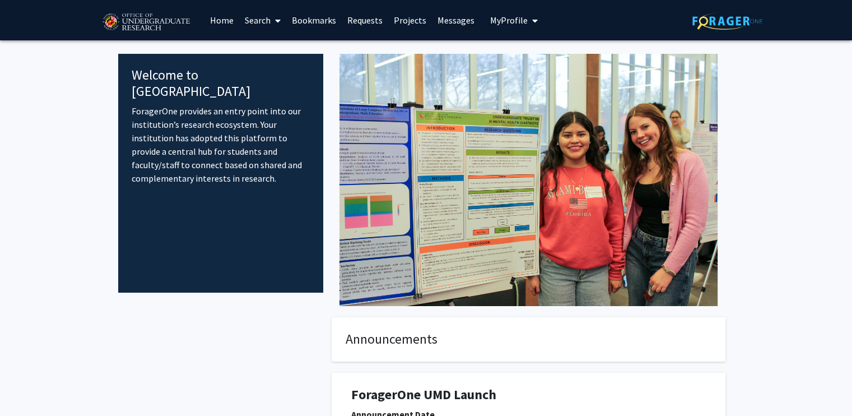
click at [324, 12] on link "Bookmarks" at bounding box center [313, 20] width 55 height 39
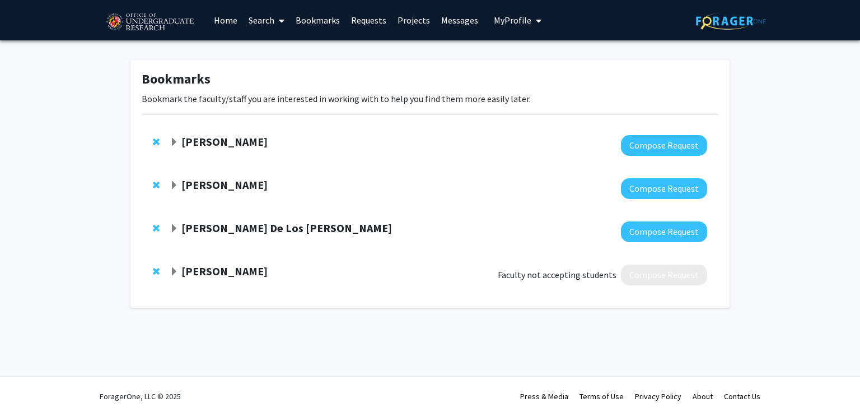
click at [365, 18] on link "Requests" at bounding box center [369, 20] width 46 height 39
